Goal: Information Seeking & Learning: Learn about a topic

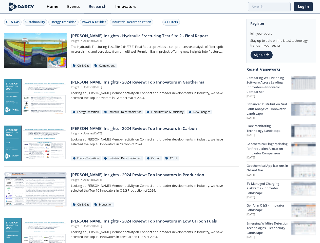
click at [13, 22] on div "Oil & Gas" at bounding box center [12, 22] width 13 height 5
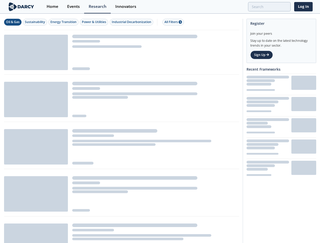
click at [35, 22] on div "Sustainability" at bounding box center [35, 22] width 20 height 5
click at [64, 22] on div "Energy Transition" at bounding box center [63, 22] width 26 height 5
click at [95, 22] on div "Power & Utilities" at bounding box center [94, 22] width 24 height 5
click at [132, 22] on div "Industrial Decarbonization" at bounding box center [131, 22] width 39 height 5
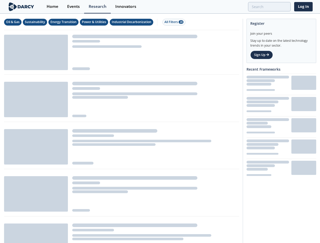
click at [172, 22] on div "All Filters 28" at bounding box center [173, 22] width 19 height 5
